Goal: Task Accomplishment & Management: Use online tool/utility

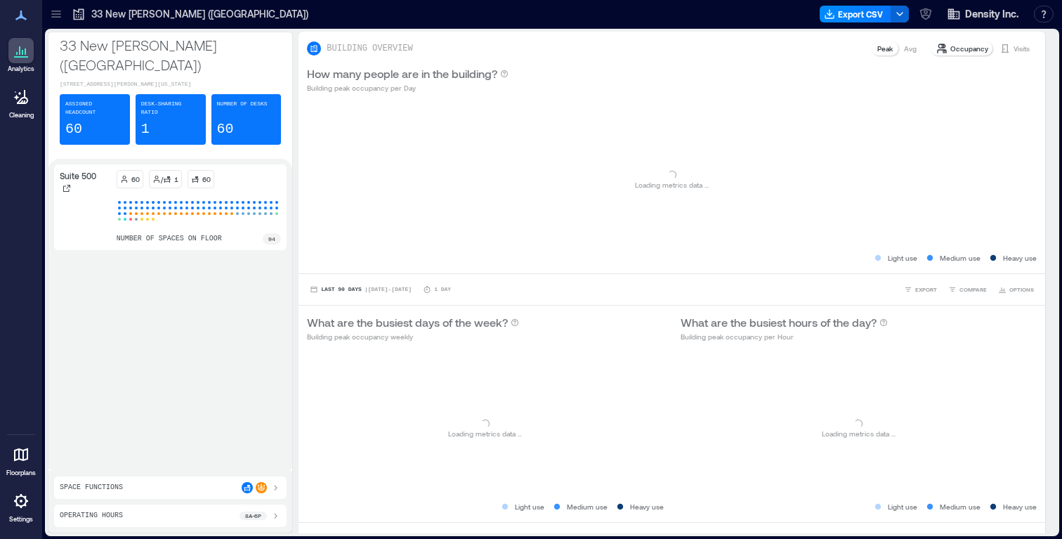
click at [18, 455] on icon at bounding box center [21, 454] width 17 height 17
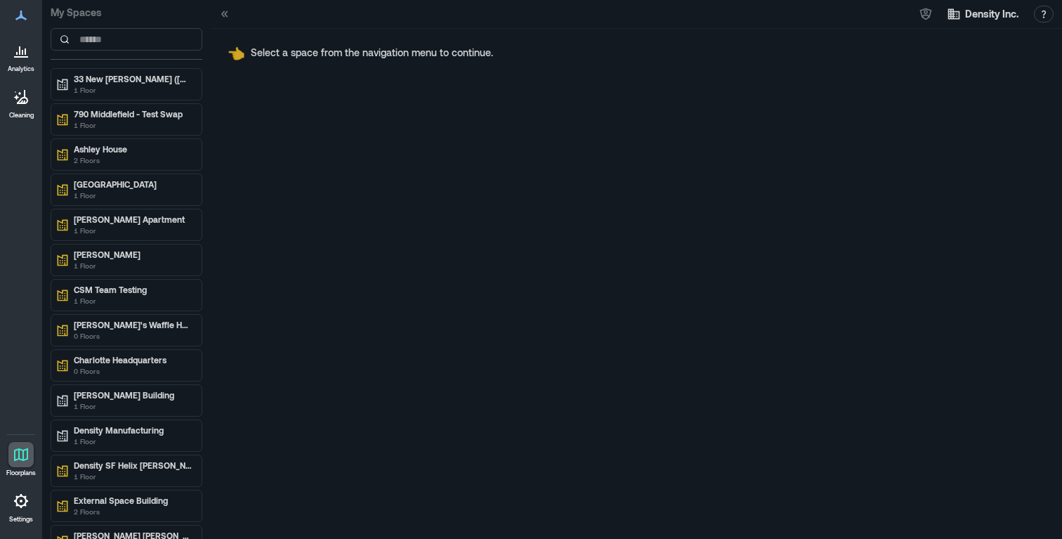
click at [15, 22] on icon at bounding box center [21, 15] width 17 height 17
click at [20, 18] on icon at bounding box center [20, 16] width 11 height 10
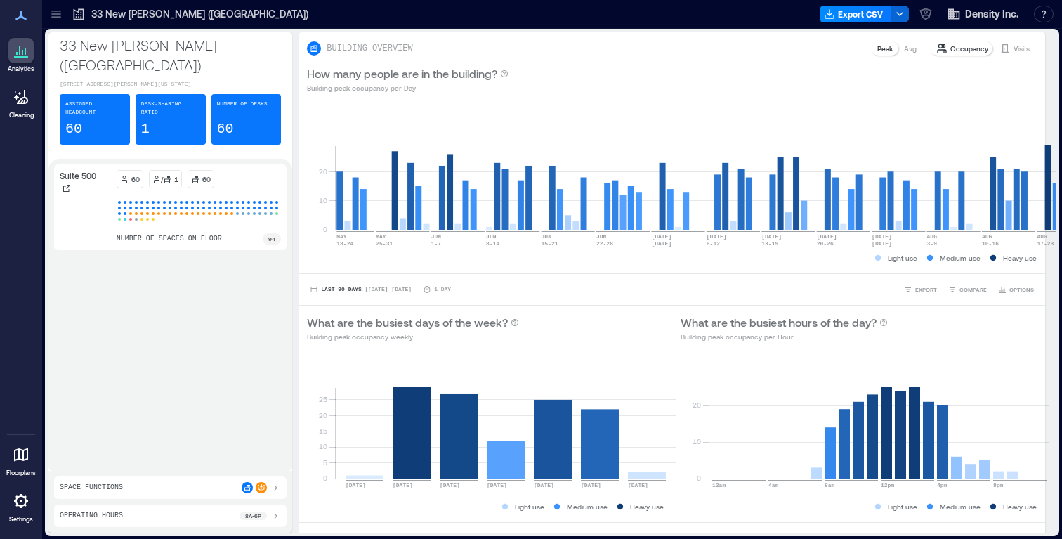
click at [17, 457] on icon at bounding box center [21, 454] width 17 height 17
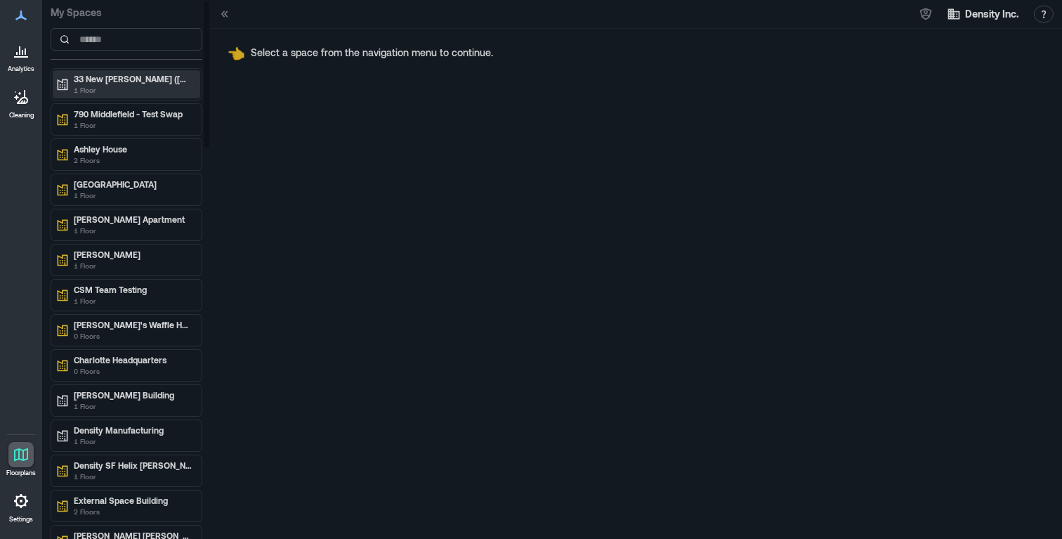
click at [126, 87] on p "1 Floor" at bounding box center [133, 89] width 118 height 11
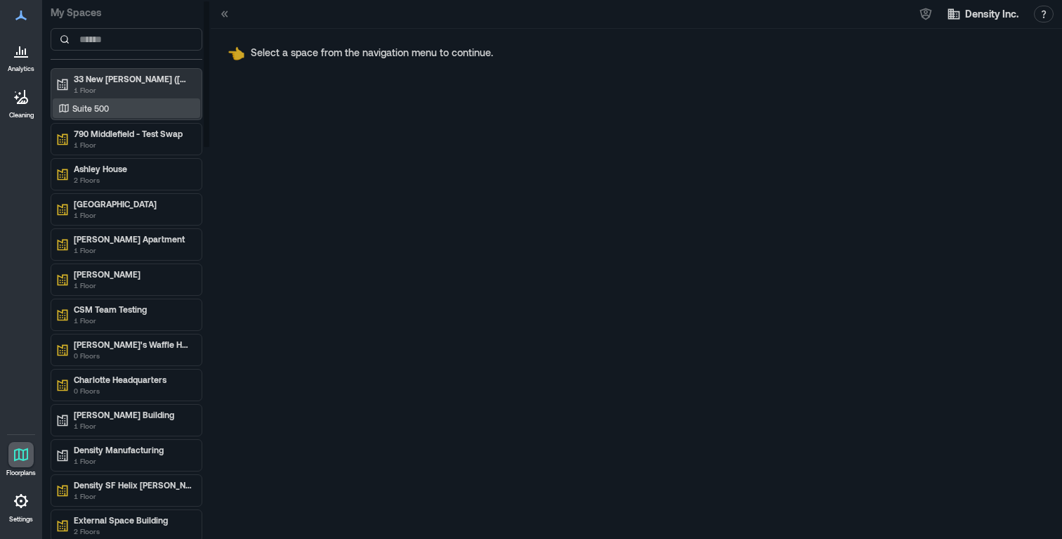
click at [105, 111] on p "Suite 500" at bounding box center [90, 108] width 37 height 11
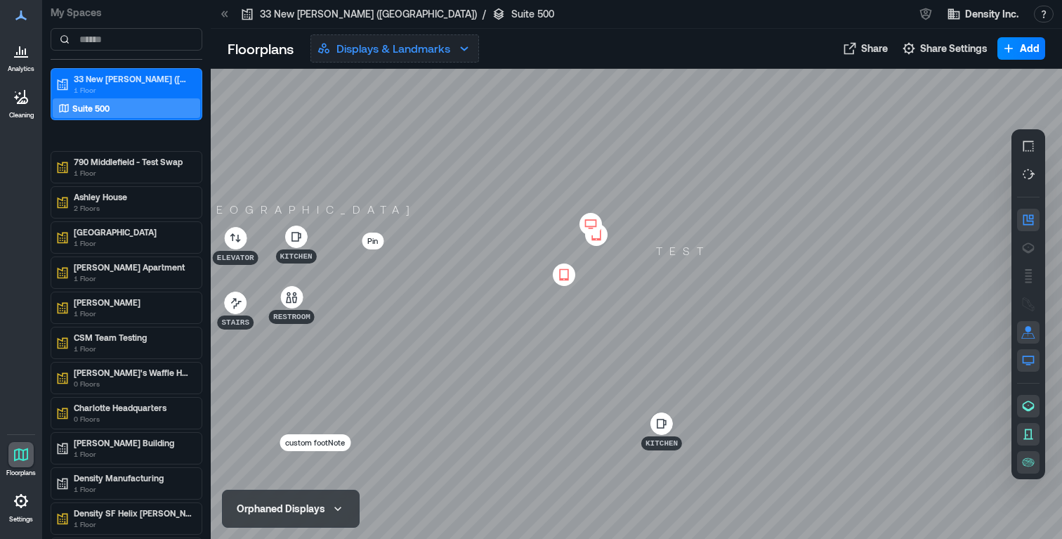
click at [457, 53] on icon "button" at bounding box center [464, 48] width 17 height 17
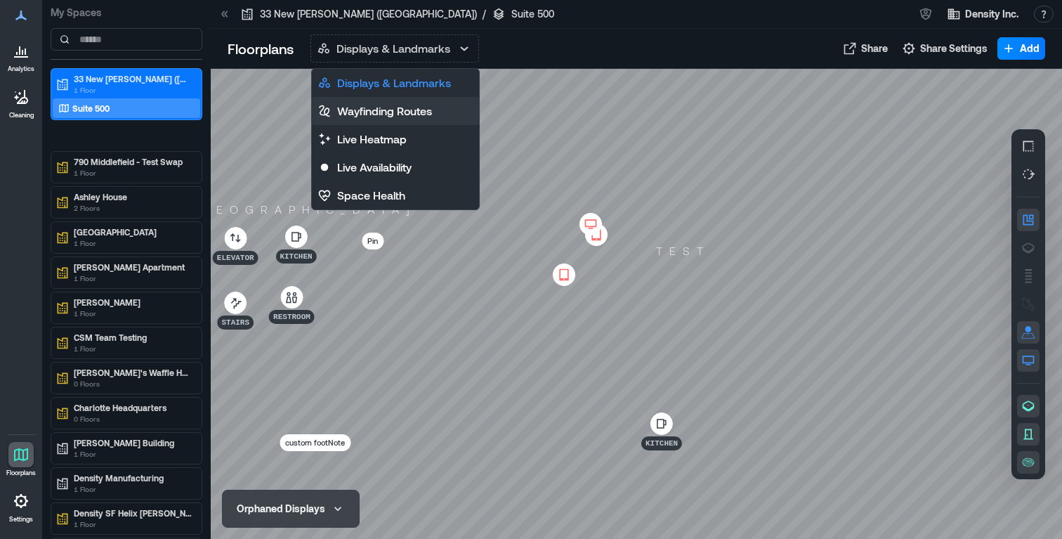
click at [405, 109] on p "Wayfinding Routes" at bounding box center [384, 111] width 95 height 17
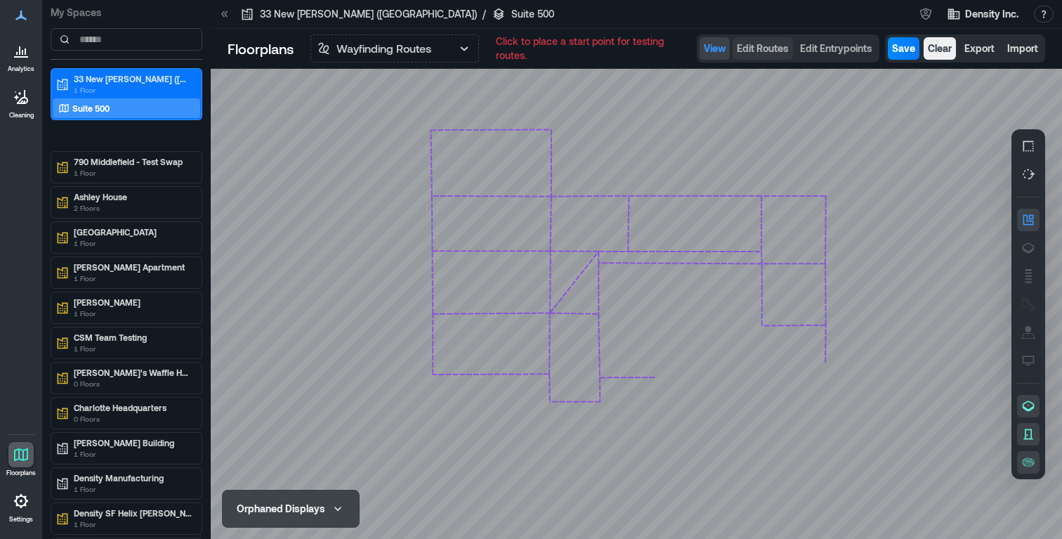
click at [770, 53] on span "Edit Routes" at bounding box center [763, 48] width 52 height 14
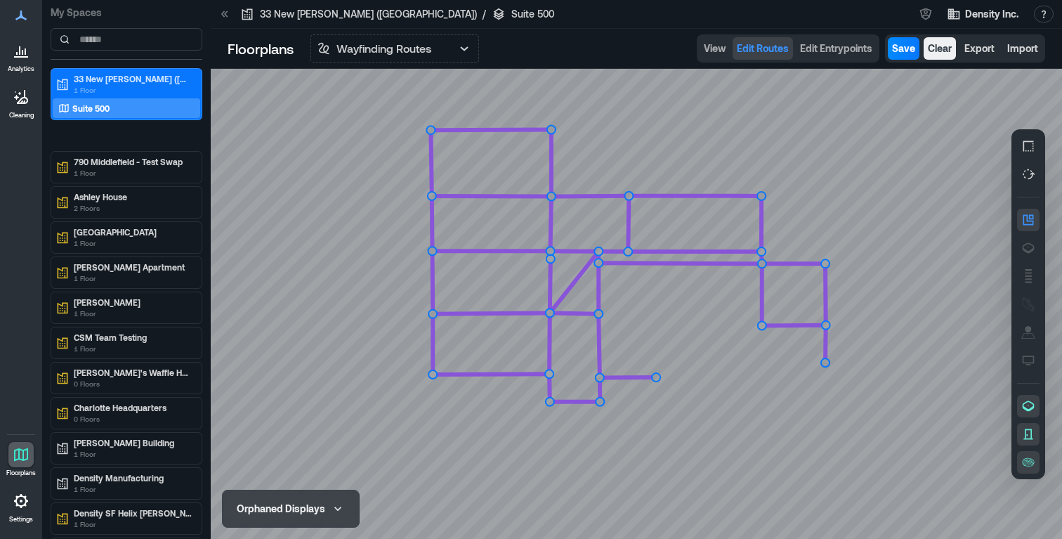
click at [825, 198] on icon at bounding box center [637, 304] width 852 height 470
click at [827, 198] on circle at bounding box center [826, 195] width 11 height 11
click at [760, 196] on circle at bounding box center [761, 196] width 8 height 8
click at [786, 202] on icon at bounding box center [637, 304] width 852 height 470
click at [826, 226] on icon at bounding box center [637, 304] width 852 height 470
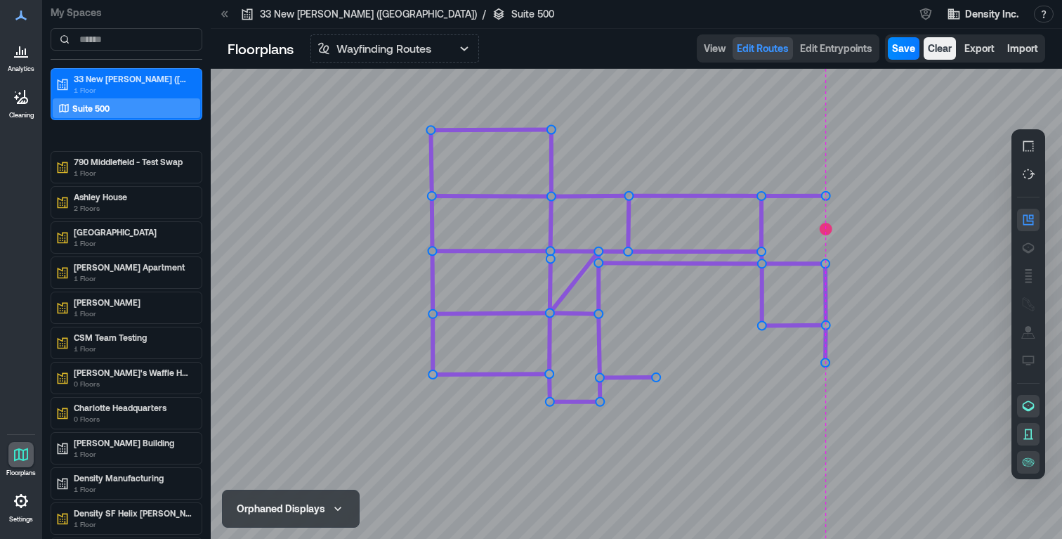
click at [826, 230] on circle at bounding box center [826, 228] width 11 height 11
click at [826, 199] on circle at bounding box center [826, 196] width 8 height 8
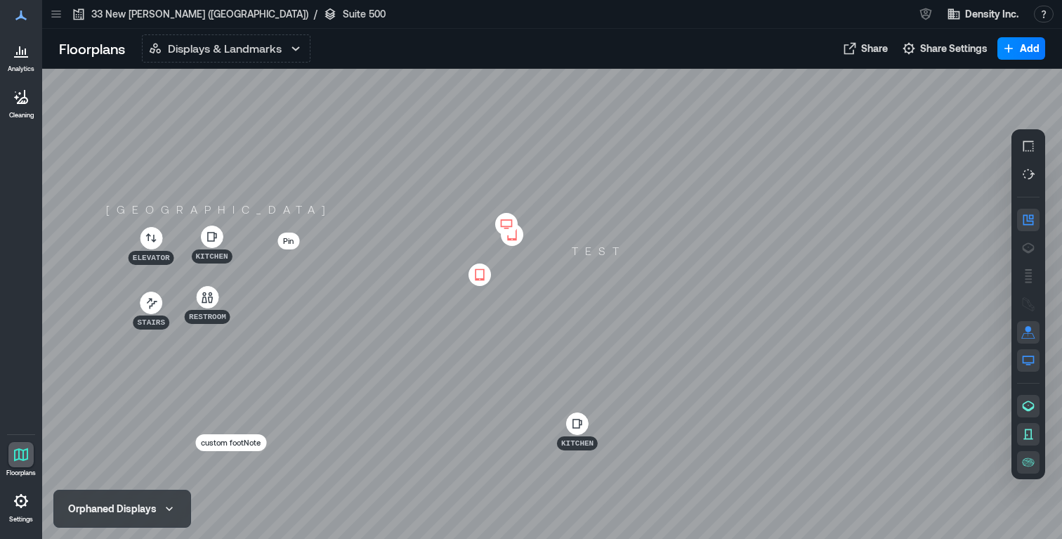
click at [509, 220] on icon at bounding box center [507, 223] width 12 height 8
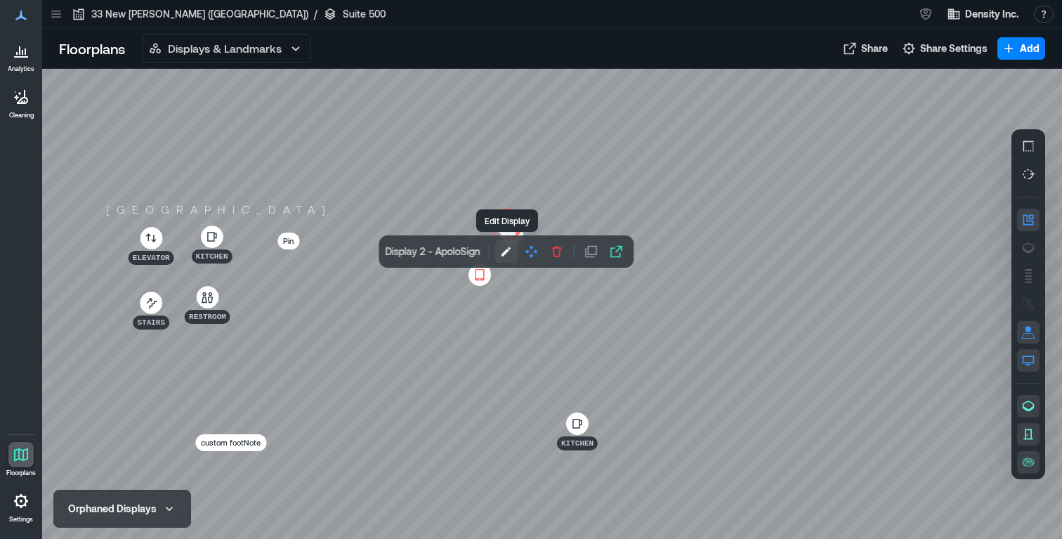
click at [507, 253] on icon "button" at bounding box center [507, 252] width 14 height 14
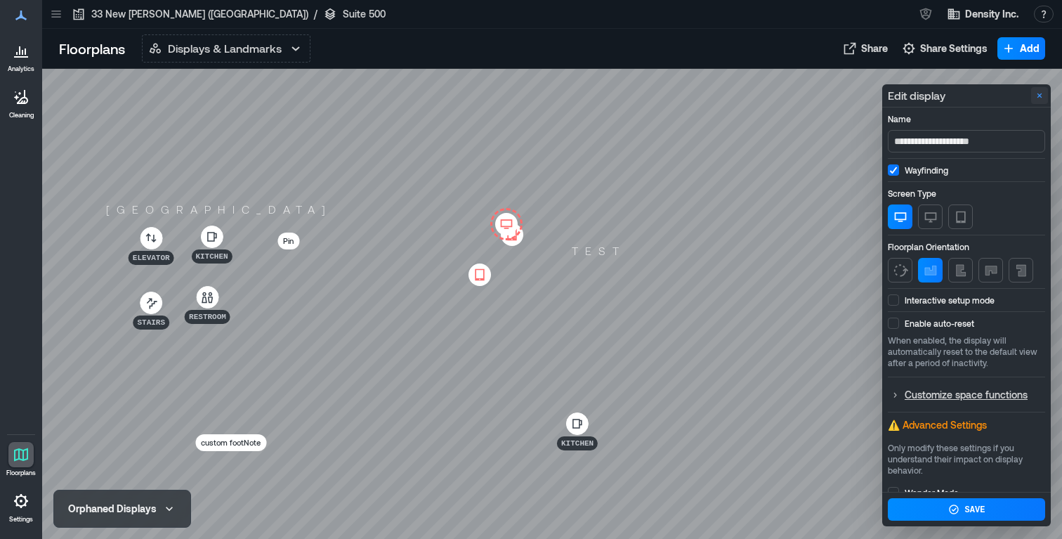
click at [1038, 90] on icon "Close" at bounding box center [1039, 95] width 11 height 11
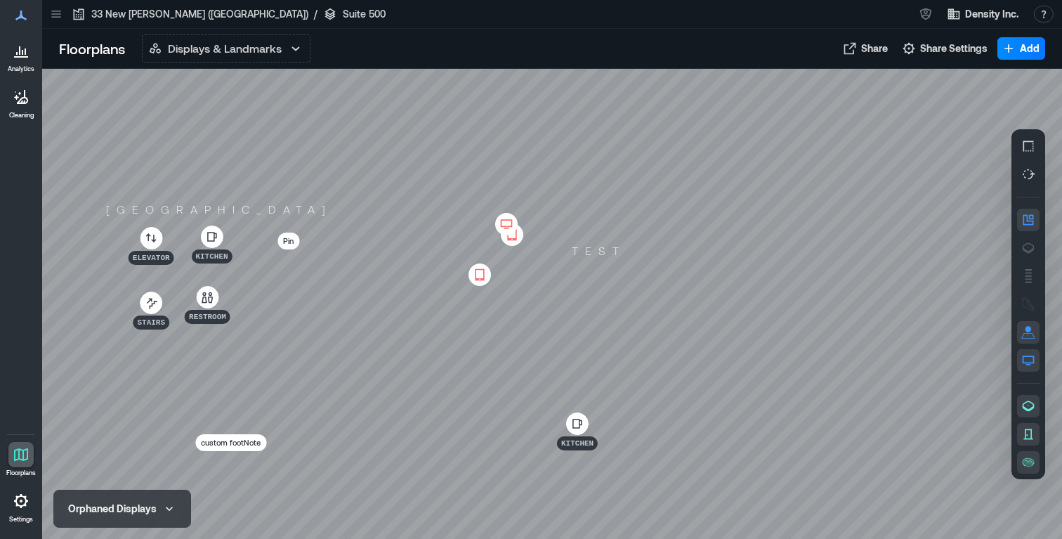
click at [506, 222] on icon at bounding box center [506, 224] width 17 height 14
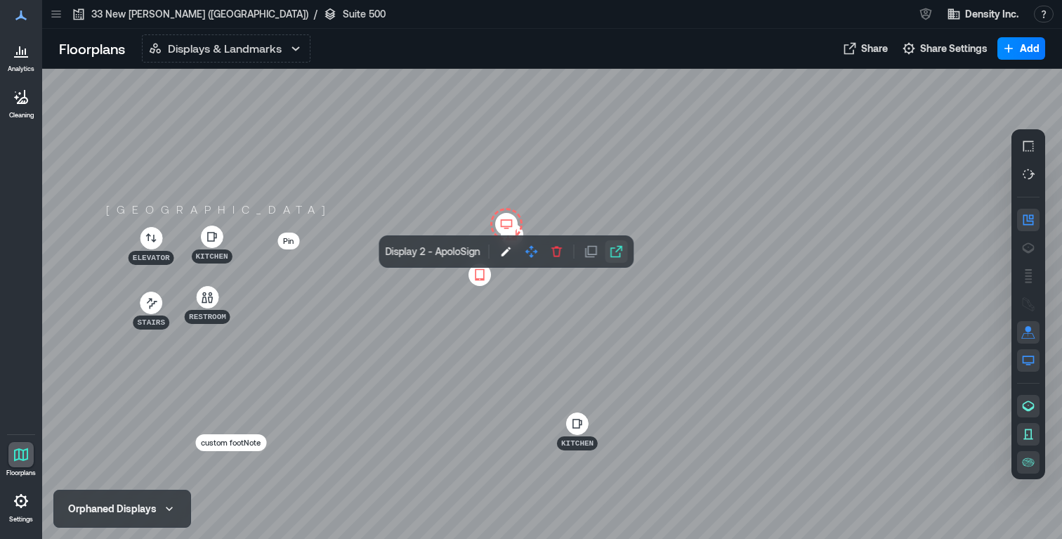
click at [618, 256] on icon "button" at bounding box center [617, 252] width 14 height 14
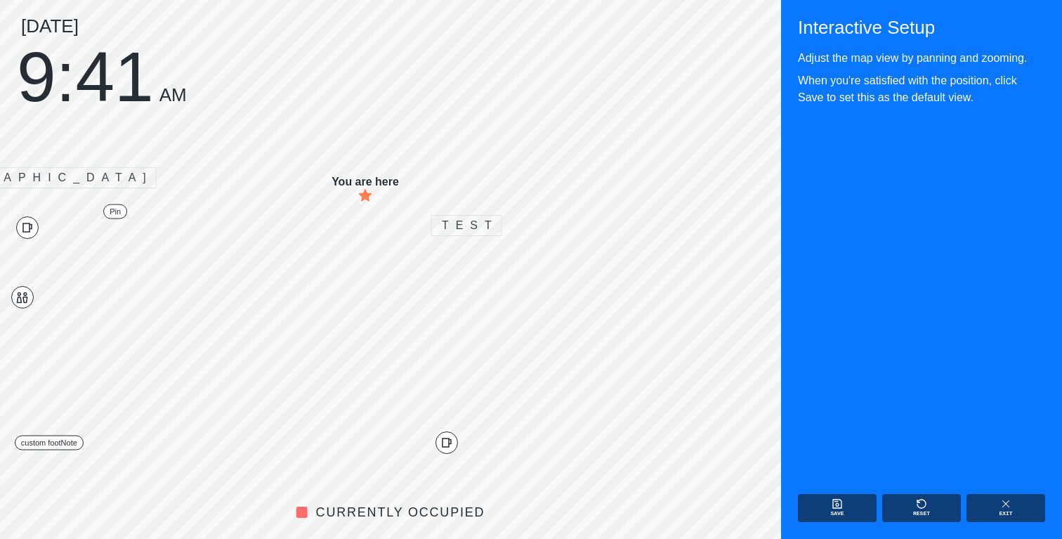
click at [113, 76] on div "Wednesday, August 20 9:41 AM" at bounding box center [102, 62] width 170 height 90
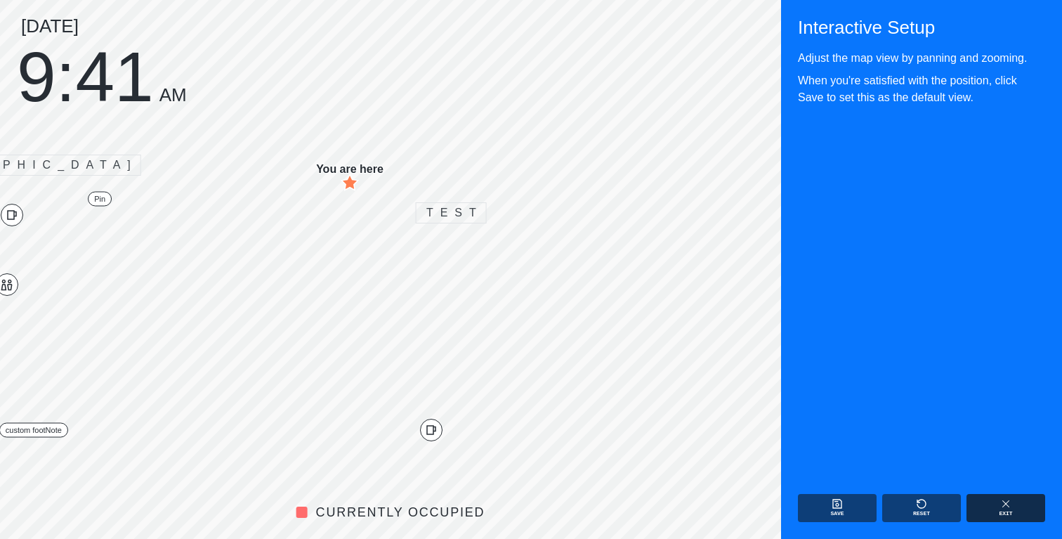
click at [1007, 502] on icon "button" at bounding box center [1006, 503] width 11 height 11
